Goal: Task Accomplishment & Management: Manage account settings

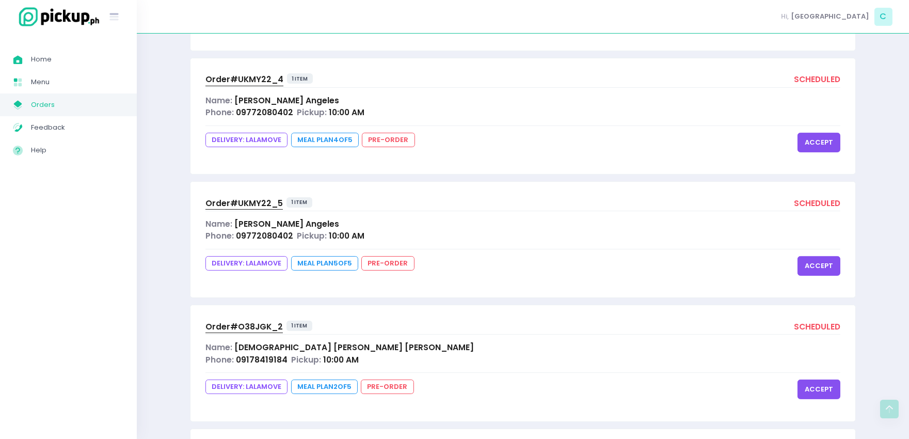
scroll to position [1364, 0]
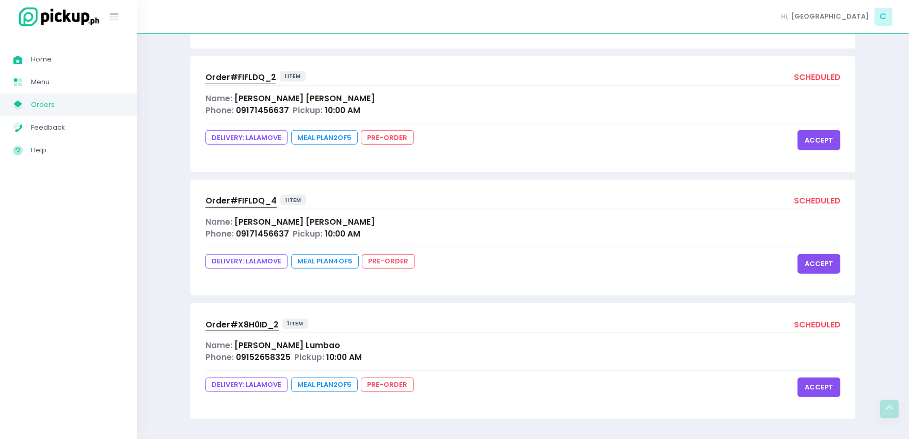
click at [48, 98] on span "Orders" at bounding box center [77, 104] width 93 height 13
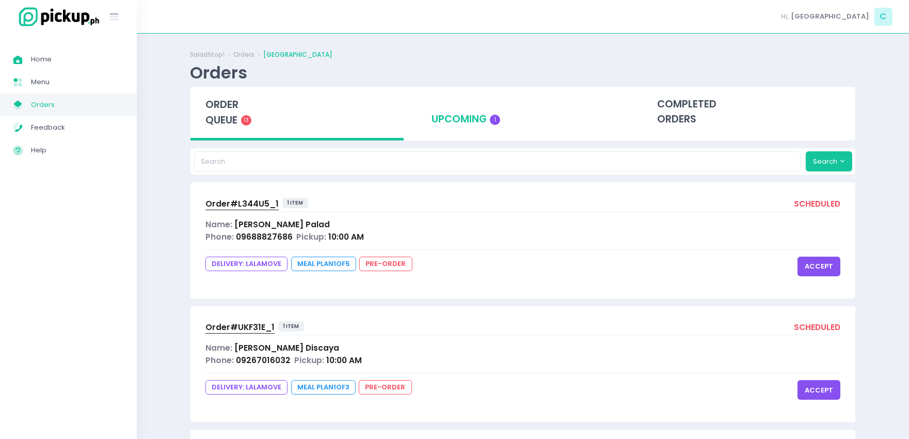
click at [462, 114] on div "upcoming 1" at bounding box center [522, 112] width 213 height 51
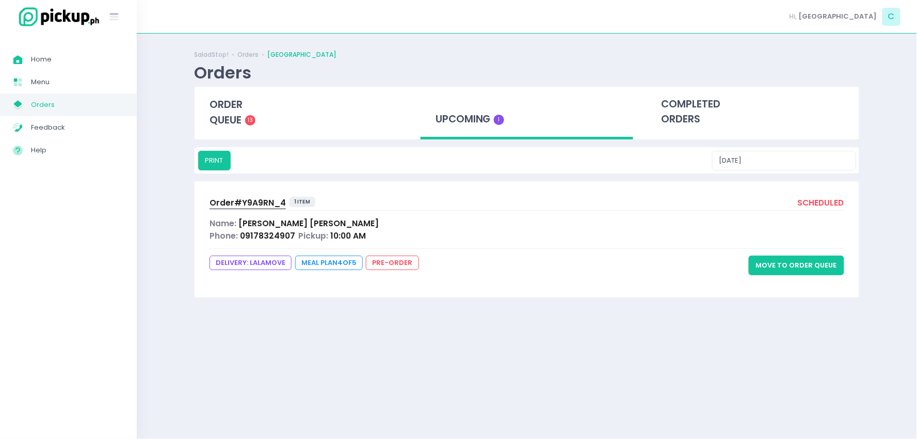
click at [797, 269] on button "Move to Order Queue" at bounding box center [796, 265] width 95 height 20
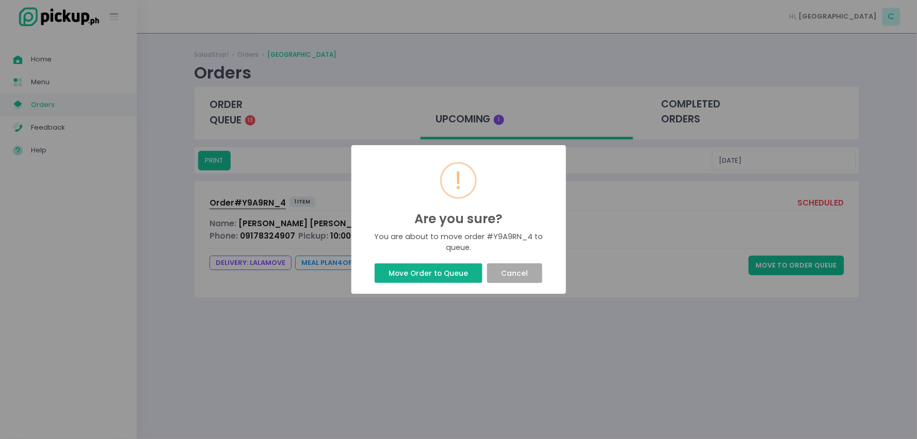
click at [463, 275] on button "Move Order to Queue" at bounding box center [429, 273] width 108 height 20
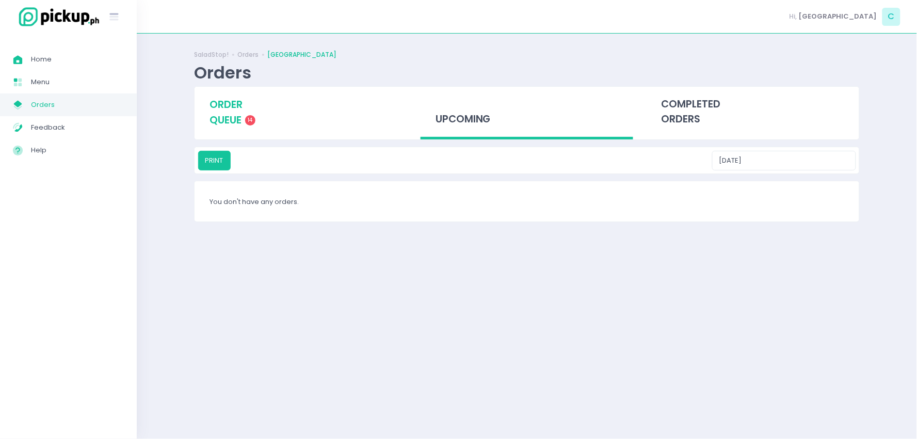
click at [245, 121] on div "order queue 14" at bounding box center [300, 112] width 213 height 51
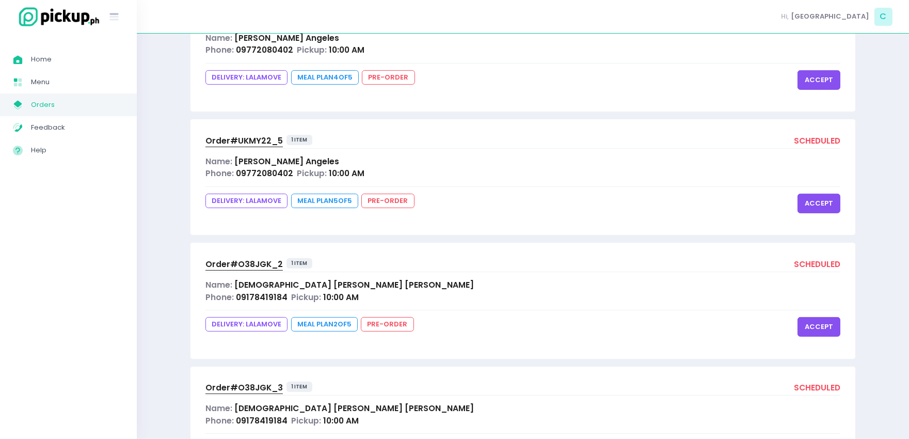
scroll to position [1488, 0]
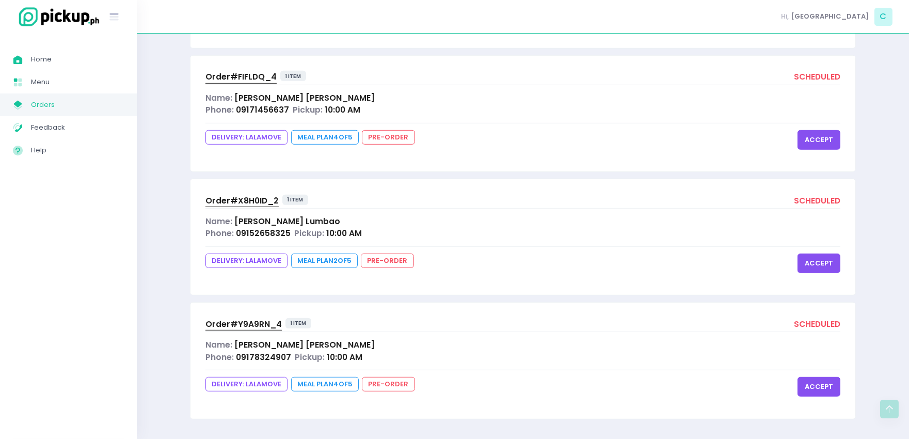
click at [824, 388] on button "accept" at bounding box center [818, 387] width 43 height 20
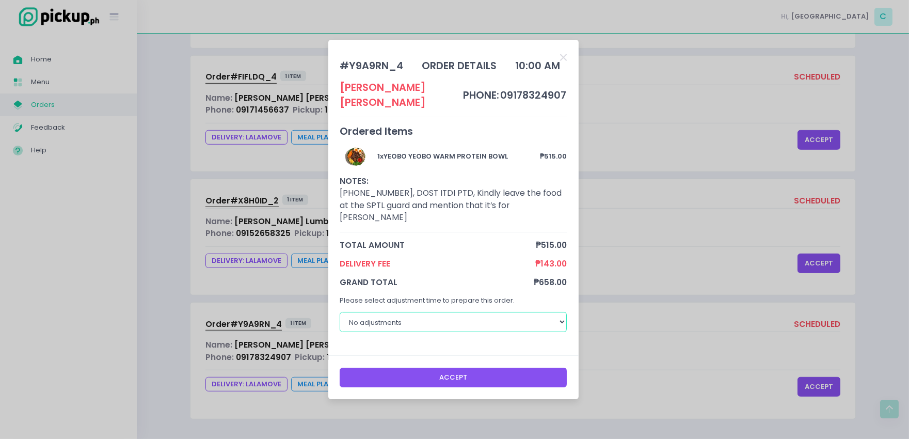
click at [550, 312] on select "No adjustments 30 minutes 40 minutes 50 minutes 60 minutes" at bounding box center [452, 322] width 227 height 20
select select "30"
click at [339, 312] on select "No adjustments 30 minutes 40 minutes 50 minutes 60 minutes" at bounding box center [452, 322] width 227 height 20
click at [378, 367] on button "Accept" at bounding box center [452, 377] width 227 height 20
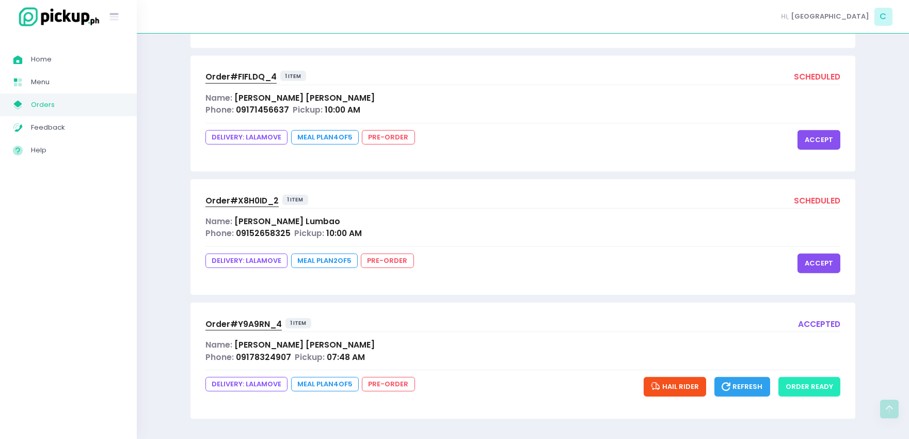
click at [819, 384] on button "order ready" at bounding box center [809, 387] width 62 height 20
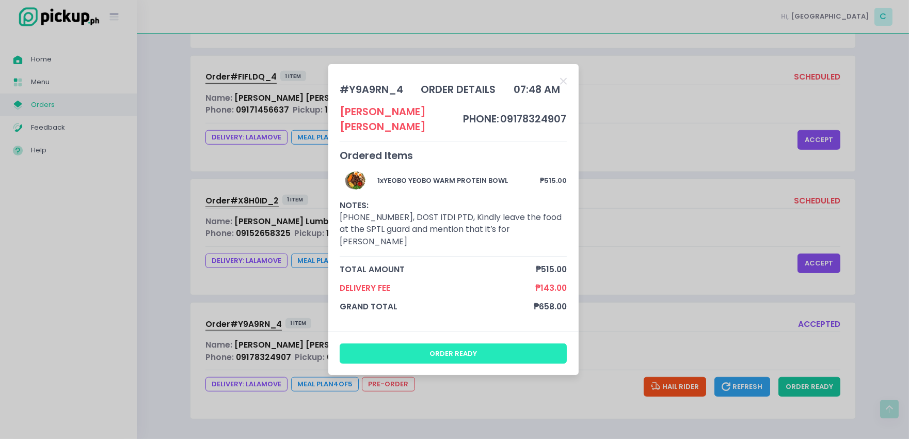
click at [497, 343] on button "order ready" at bounding box center [452, 353] width 227 height 20
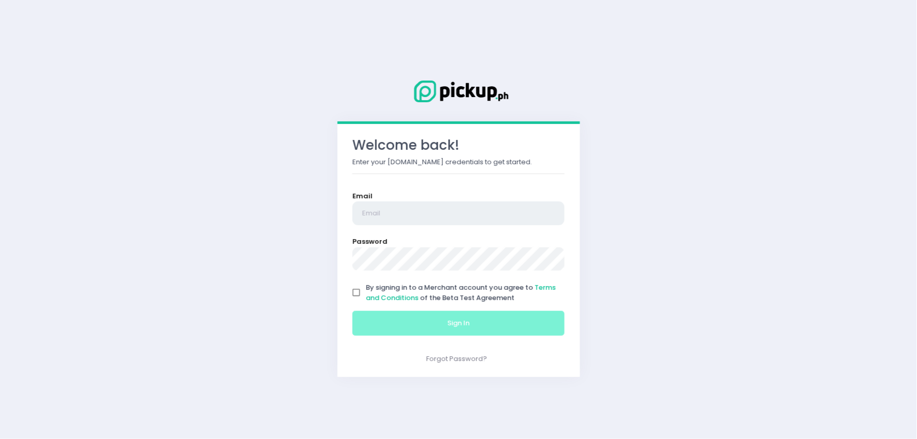
type input "[EMAIL_ADDRESS][DOMAIN_NAME]"
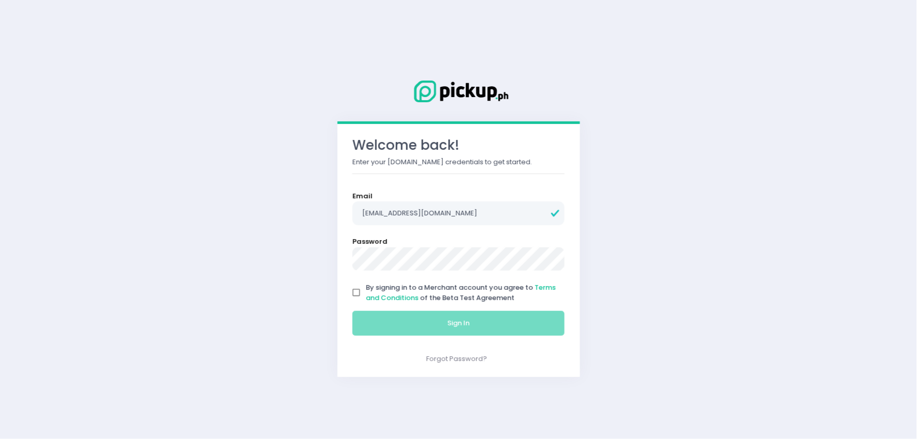
drag, startPoint x: 359, startPoint y: 295, endPoint x: 383, endPoint y: 313, distance: 30.2
click at [359, 295] on input "By signing in to a Merchant account you agree to Terms and Conditions of the Be…" at bounding box center [357, 293] width 20 height 20
checkbox input "true"
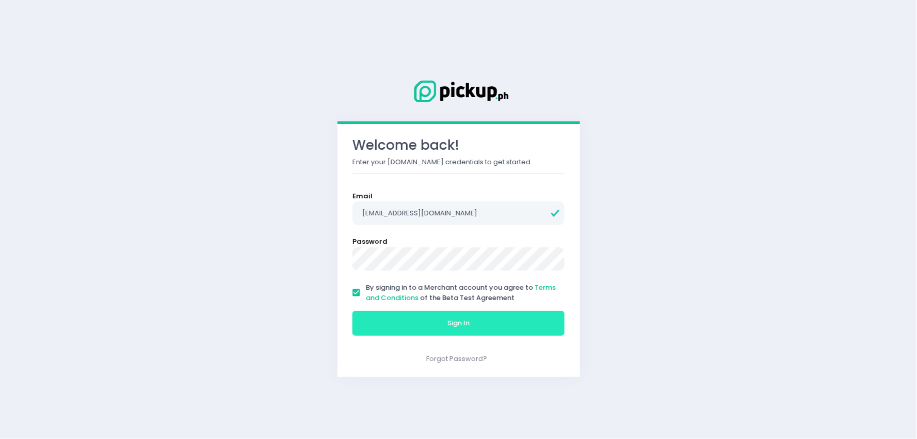
click at [391, 317] on button "Sign In" at bounding box center [458, 323] width 213 height 25
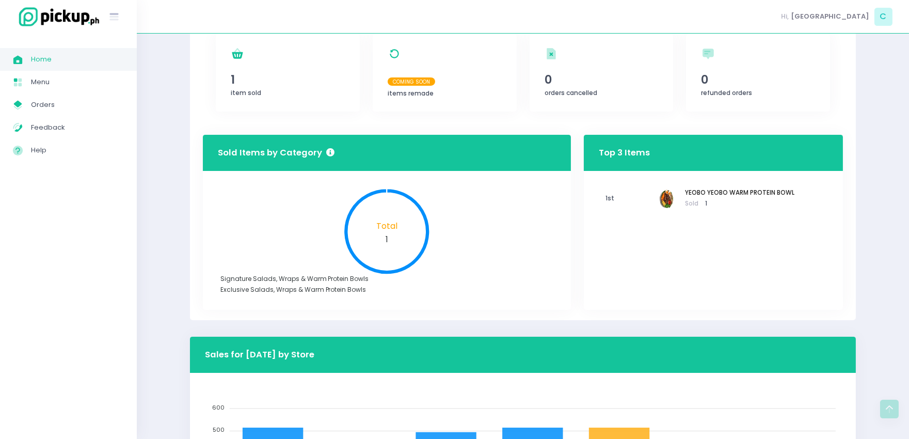
scroll to position [264, 0]
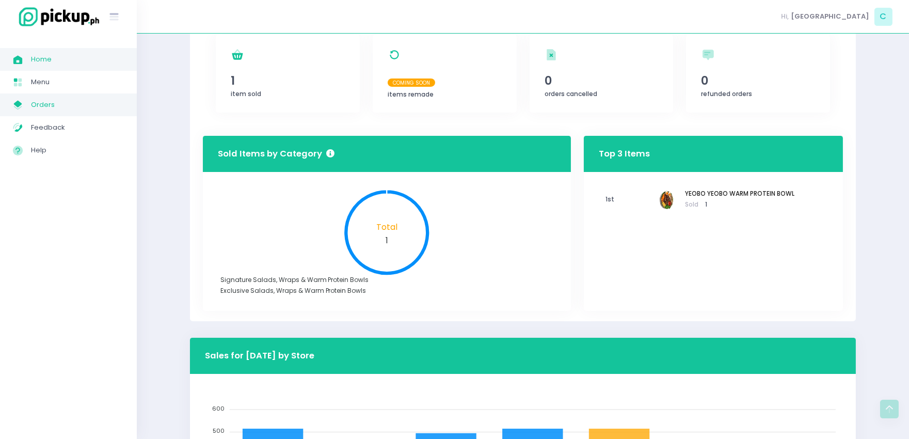
click at [68, 110] on span "Orders" at bounding box center [77, 104] width 93 height 13
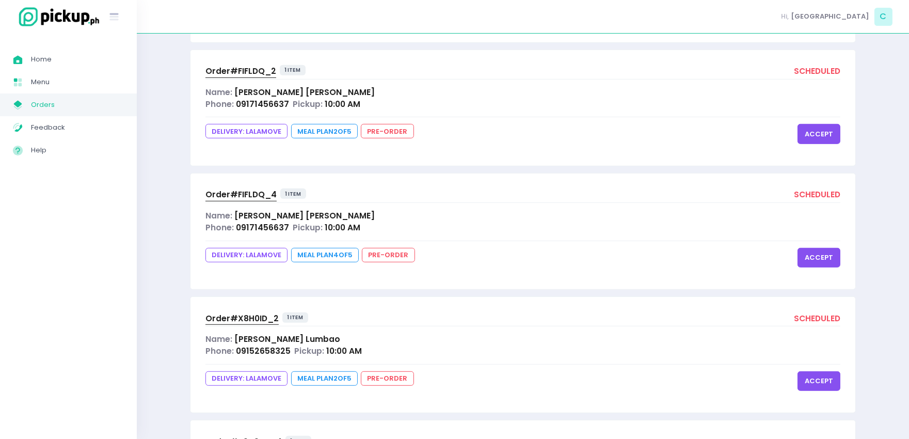
scroll to position [1488, 0]
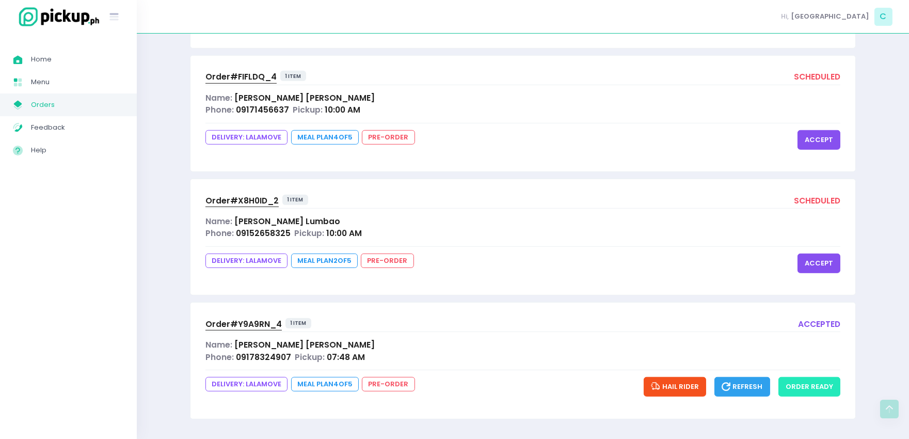
click at [798, 384] on button "order ready" at bounding box center [809, 387] width 62 height 20
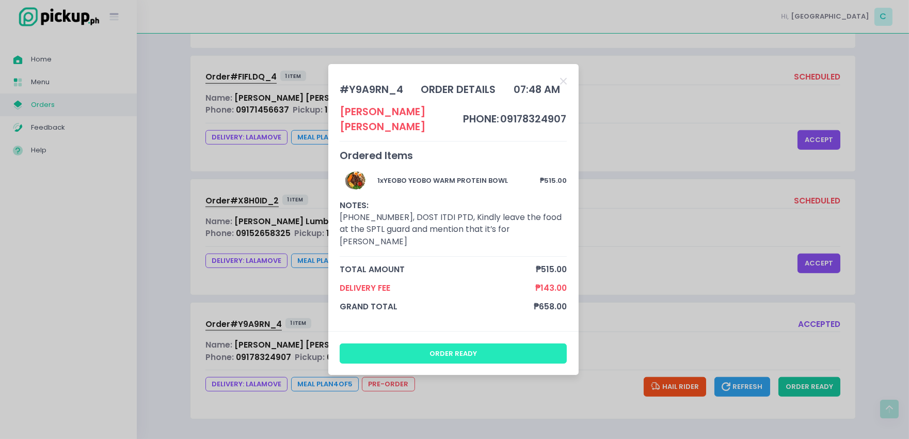
click at [463, 345] on button "order ready" at bounding box center [452, 353] width 227 height 20
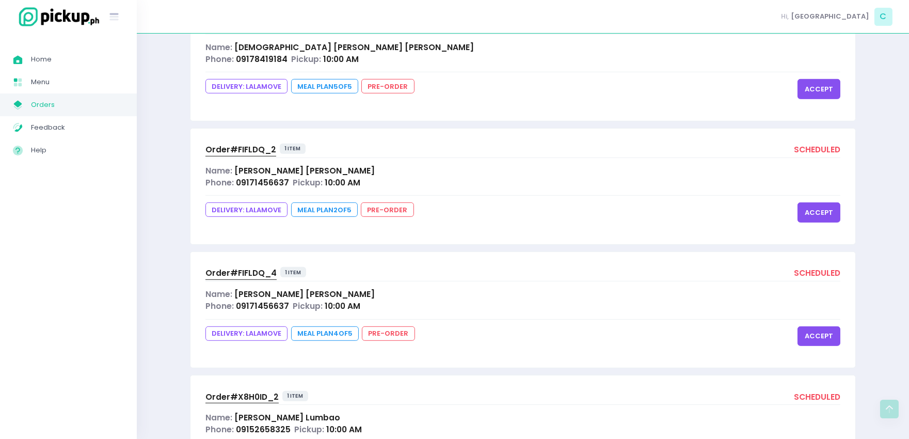
scroll to position [1510, 0]
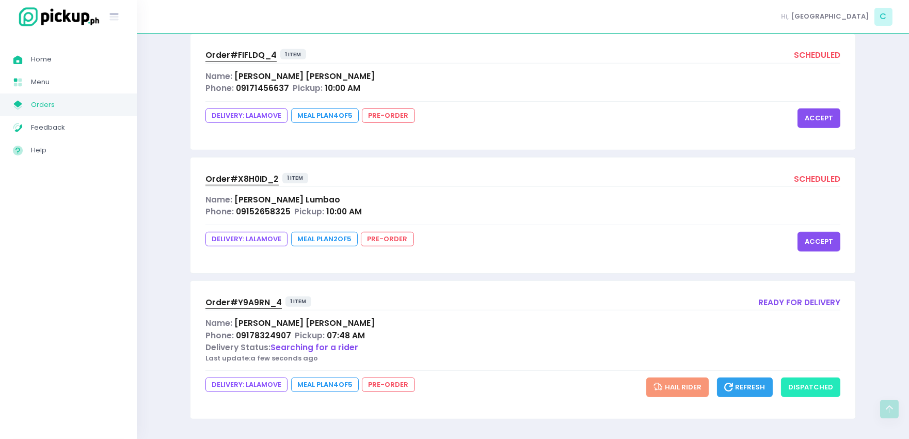
click at [817, 388] on button "dispatched" at bounding box center [810, 387] width 59 height 20
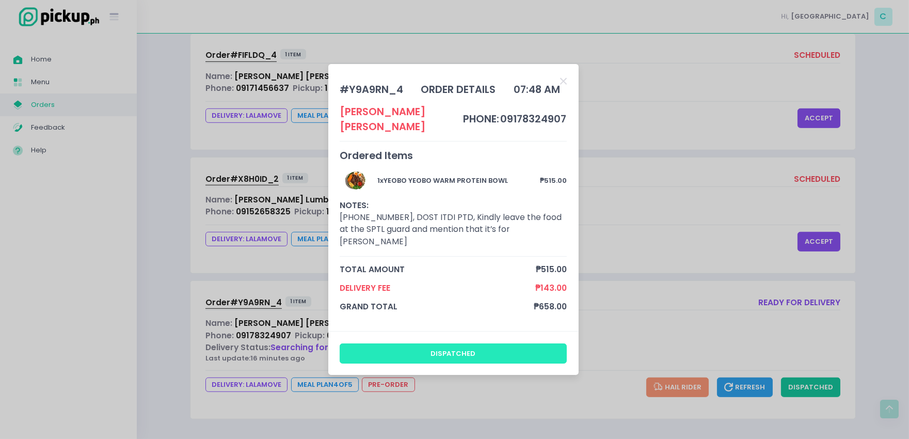
click at [485, 344] on button "dispatched" at bounding box center [452, 353] width 227 height 20
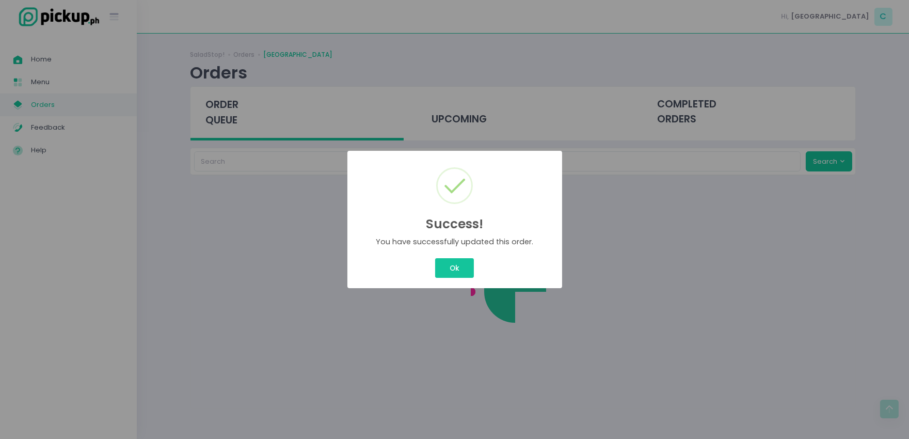
scroll to position [0, 0]
